Goal: Task Accomplishment & Management: Complete application form

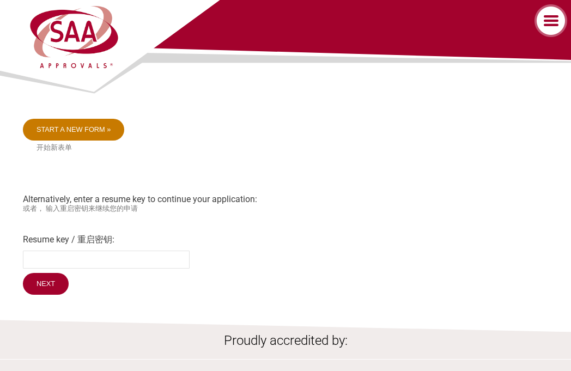
click at [61, 132] on link "Start a new form »" at bounding box center [74, 130] width 102 height 22
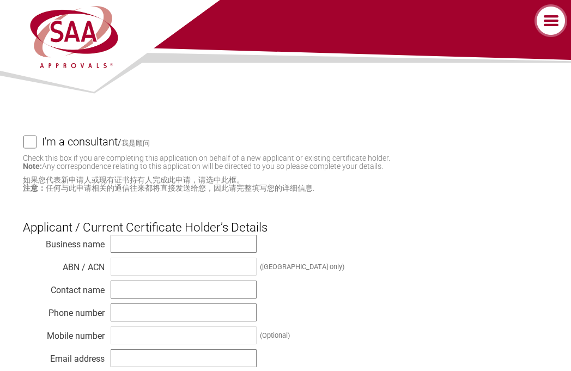
click at [26, 147] on input "I'm a consultant / 我是顾问" at bounding box center [29, 142] width 13 height 14
checkbox input "true"
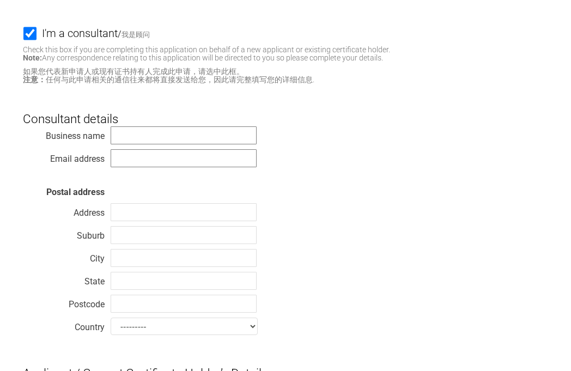
scroll to position [109, 0]
click at [182, 137] on input "text" at bounding box center [184, 135] width 146 height 18
type input "TÜV SÜD PSB Pte Ltd"
type input "[PERSON_NAME][EMAIL_ADDRESS][PERSON_NAME][DOMAIN_NAME]"
type input "15 [GEOGRAPHIC_DATA]"
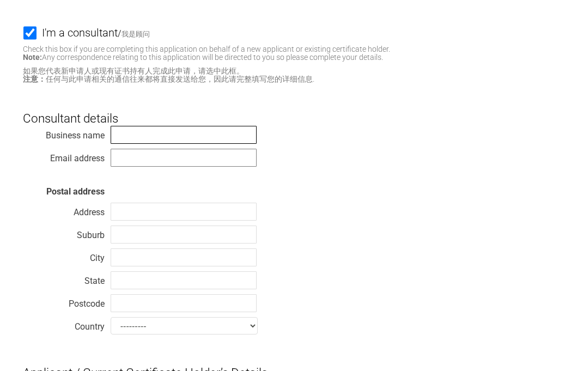
type input "[GEOGRAPHIC_DATA]"
type input "609937"
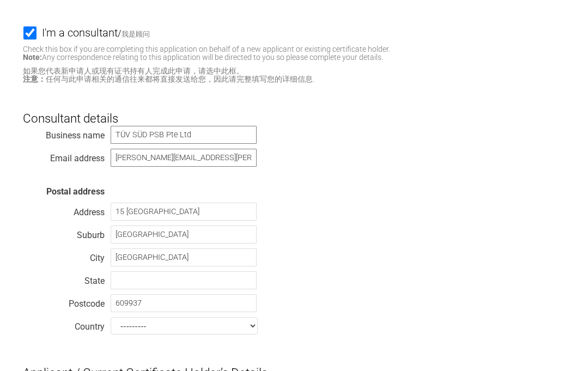
select select "[GEOGRAPHIC_DATA]"
type input "XP Power Limited"
type input "[PERSON_NAME]"
type input "[PHONE_NUMBER]"
type input "[EMAIL_ADDRESS][DOMAIN_NAME]"
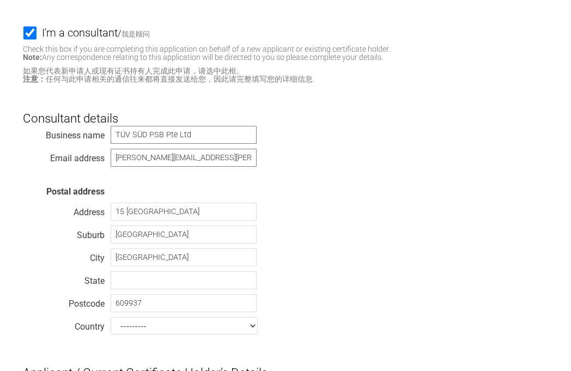
type input "[STREET_ADDRESS][PERSON_NAME]"
type input "534054"
select select "[GEOGRAPHIC_DATA]"
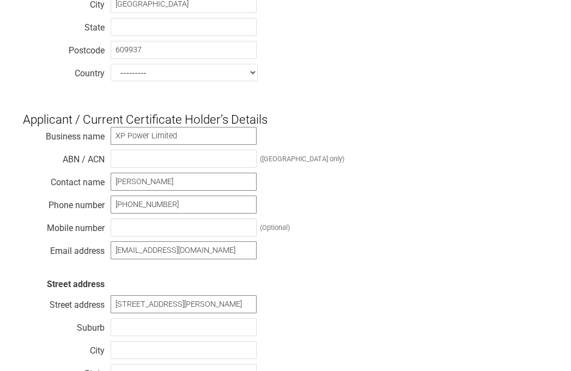
scroll to position [382, 0]
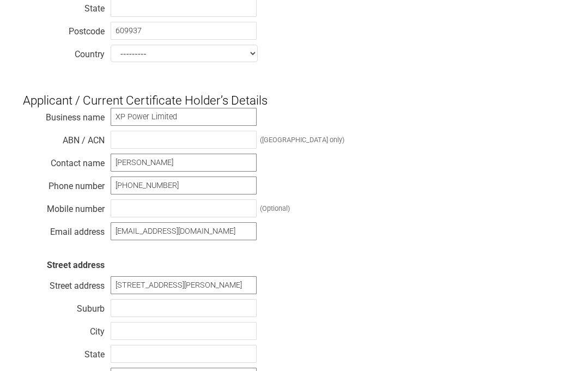
click at [364, 251] on div "Business name XP Power Limited ABN / ACN ([GEOGRAPHIC_DATA] only) Contact name …" at bounding box center [285, 259] width 525 height 305
click at [200, 120] on input "XP Power Limited" at bounding box center [184, 117] width 146 height 18
click at [469, 217] on div "Business name XP Power Limited ABN / ACN ([GEOGRAPHIC_DATA] only) Contact name …" at bounding box center [285, 259] width 525 height 305
drag, startPoint x: 184, startPoint y: 122, endPoint x: 96, endPoint y: 117, distance: 87.9
click at [96, 117] on div "Business name XP Power Limited ABN / ACN ([GEOGRAPHIC_DATA] only) Contact name …" at bounding box center [285, 259] width 525 height 305
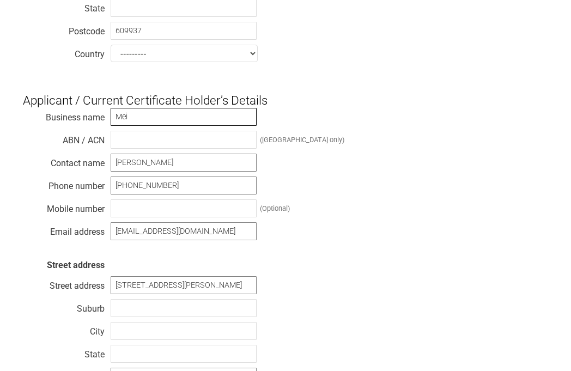
click at [152, 117] on input "Mei" at bounding box center [184, 117] width 146 height 18
type input "Meikosha Co. Ltd."
click at [166, 149] on input "text" at bounding box center [184, 140] width 146 height 18
click at [171, 166] on input "[PERSON_NAME]" at bounding box center [184, 163] width 146 height 18
drag, startPoint x: 171, startPoint y: 166, endPoint x: 103, endPoint y: 170, distance: 68.3
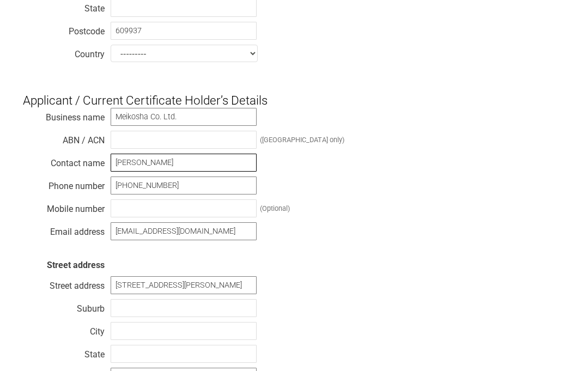
click at [103, 170] on div "Business name [PERSON_NAME]. Ltd. ABN / ACN ([GEOGRAPHIC_DATA] only) Contact na…" at bounding box center [285, 259] width 525 height 305
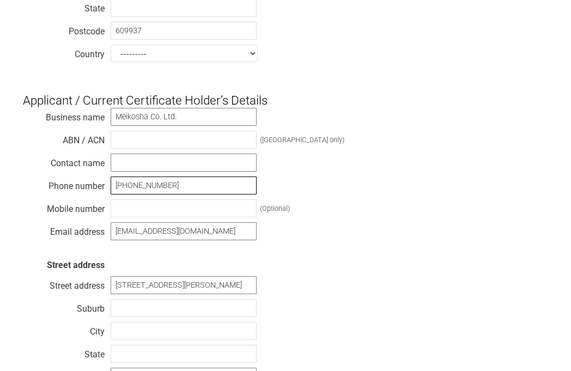
drag, startPoint x: 181, startPoint y: 190, endPoint x: 110, endPoint y: 195, distance: 71.0
click at [111, 195] on input "[PHONE_NUMBER]" at bounding box center [184, 186] width 146 height 18
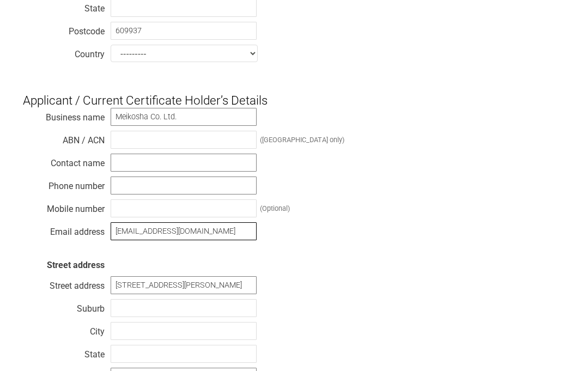
drag, startPoint x: 199, startPoint y: 239, endPoint x: 112, endPoint y: 238, distance: 87.2
click at [112, 238] on input "[EMAIL_ADDRESS][DOMAIN_NAME]" at bounding box center [184, 231] width 146 height 18
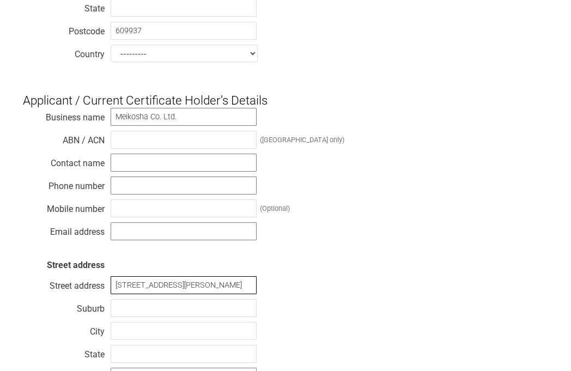
drag, startPoint x: 233, startPoint y: 293, endPoint x: 106, endPoint y: 298, distance: 127.1
click at [106, 298] on div "Business name [PERSON_NAME]. Ltd. ABN / ACN ([GEOGRAPHIC_DATA] only) Contact na…" at bounding box center [285, 259] width 525 height 305
type input "[DATE] Jimbo-cho"
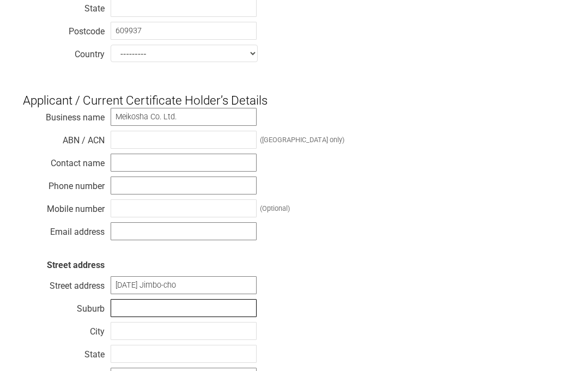
click at [126, 317] on input "text" at bounding box center [184, 308] width 146 height 18
type input "[PERSON_NAME]"
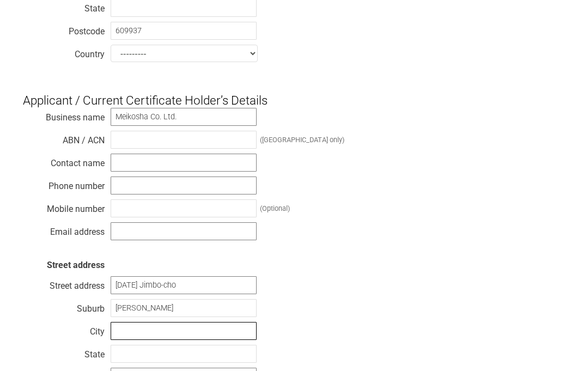
click at [137, 338] on input "text" at bounding box center [184, 331] width 146 height 18
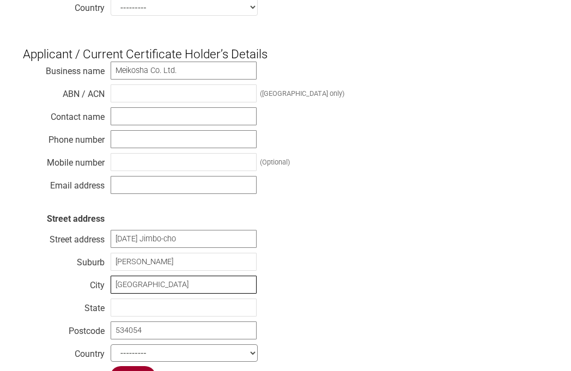
scroll to position [491, 0]
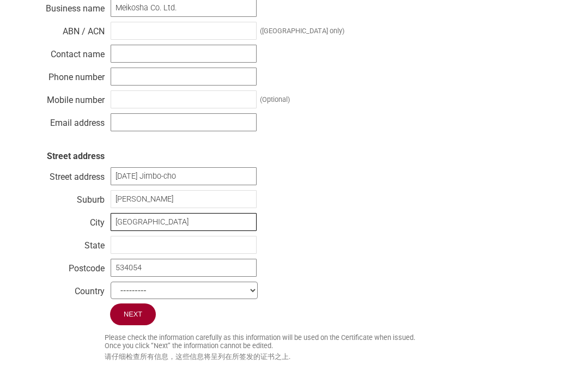
type input "[GEOGRAPHIC_DATA]"
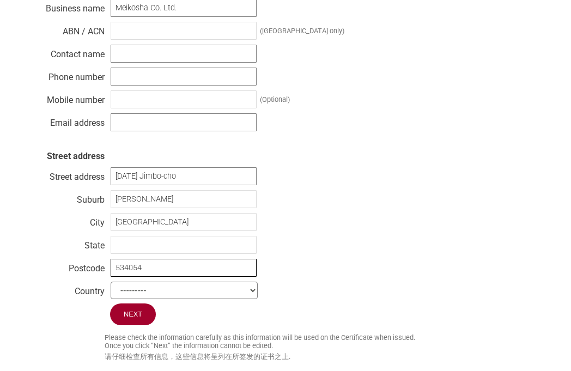
drag, startPoint x: 158, startPoint y: 277, endPoint x: 92, endPoint y: 277, distance: 66.0
click at [92, 277] on div "Business name [PERSON_NAME]. Ltd. ABN / ACN ([GEOGRAPHIC_DATA] only) Contact na…" at bounding box center [285, 150] width 525 height 305
type input "101-0051"
click at [212, 298] on select "--------- [GEOGRAPHIC_DATA] [GEOGRAPHIC_DATA] [GEOGRAPHIC_DATA] [US_STATE] [GEO…" at bounding box center [184, 290] width 147 height 17
select select "[GEOGRAPHIC_DATA]"
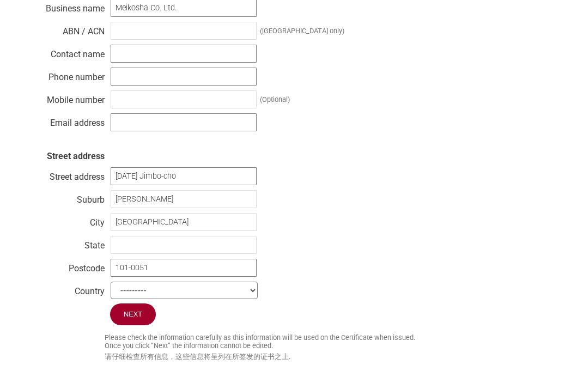
click at [111, 292] on select "--------- [GEOGRAPHIC_DATA] [GEOGRAPHIC_DATA] [GEOGRAPHIC_DATA] [US_STATE] [GEO…" at bounding box center [184, 290] width 147 height 17
click at [340, 254] on div "Business name [PERSON_NAME]. Ltd. ABN / ACN ([GEOGRAPHIC_DATA] only) Contact na…" at bounding box center [285, 150] width 525 height 305
click at [195, 254] on input "text" at bounding box center [184, 245] width 146 height 18
click at [348, 250] on div "Business name [PERSON_NAME]. Ltd. ABN / ACN ([GEOGRAPHIC_DATA] only) Contact na…" at bounding box center [285, 150] width 525 height 305
click at [138, 326] on input "Next" at bounding box center [133, 315] width 47 height 23
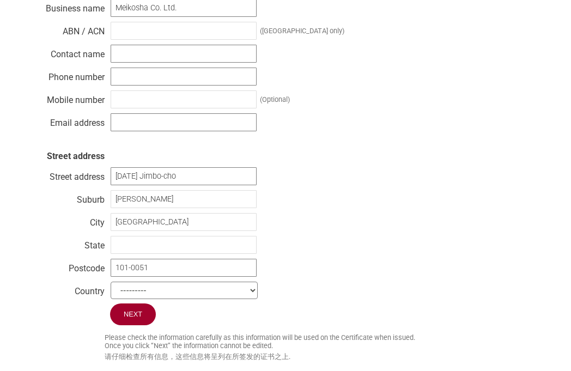
click at [325, 258] on div "Business name [PERSON_NAME]. Ltd. ABN / ACN ([GEOGRAPHIC_DATA] only) Contact na…" at bounding box center [285, 150] width 525 height 305
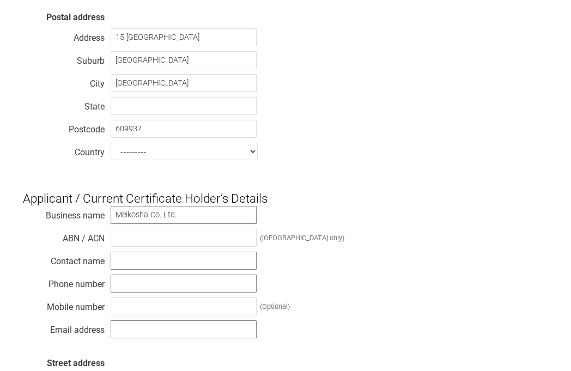
scroll to position [273, 0]
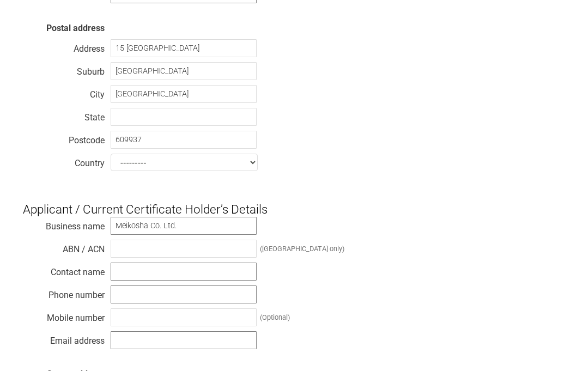
click at [538, 281] on div "Business name [PERSON_NAME]. Ltd. ABN / ACN ([GEOGRAPHIC_DATA] only) Contact na…" at bounding box center [285, 368] width 525 height 305
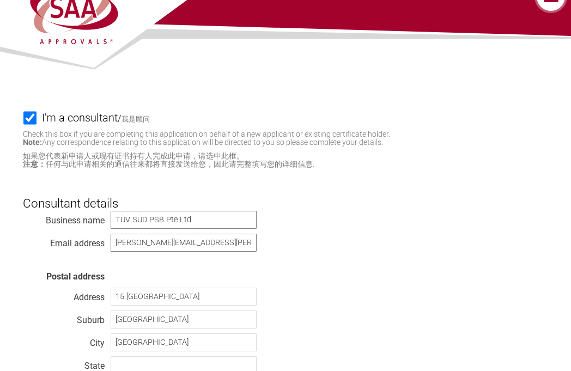
scroll to position [0, 0]
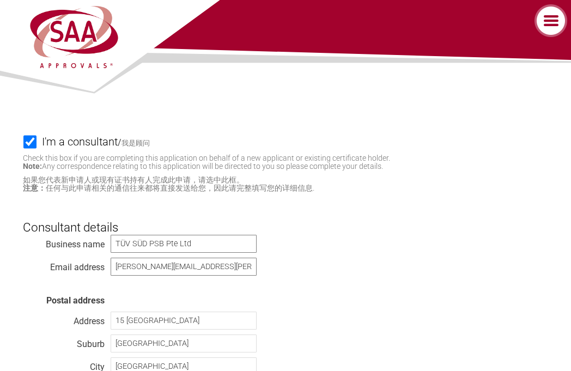
click at [63, 364] on div "City" at bounding box center [64, 364] width 82 height 11
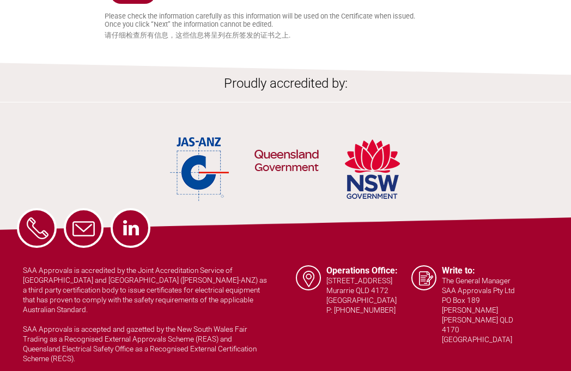
scroll to position [848, 0]
